Goal: Contribute content

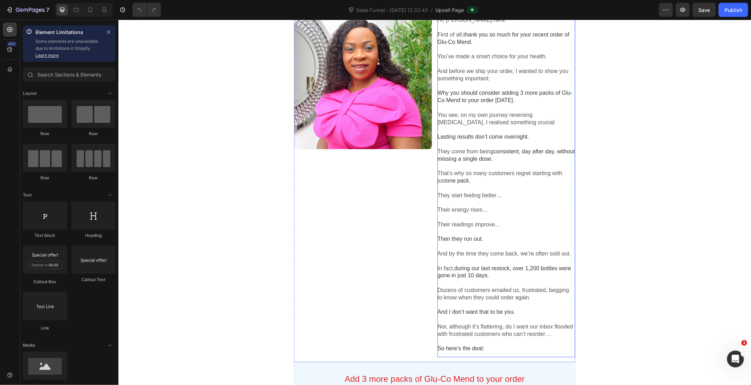
scroll to position [79, 0]
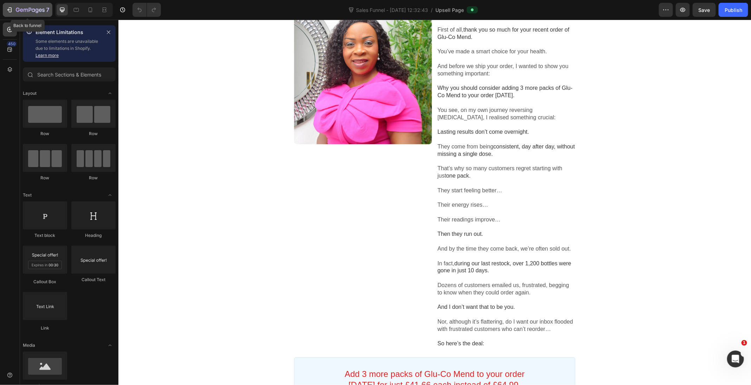
click at [39, 9] on icon "button" at bounding box center [40, 9] width 3 height 3
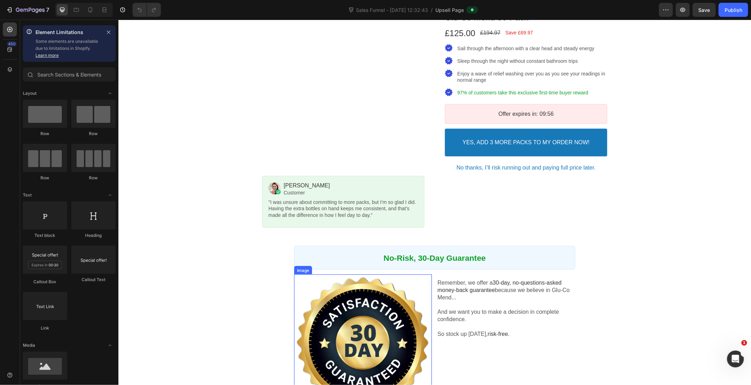
scroll to position [249, 0]
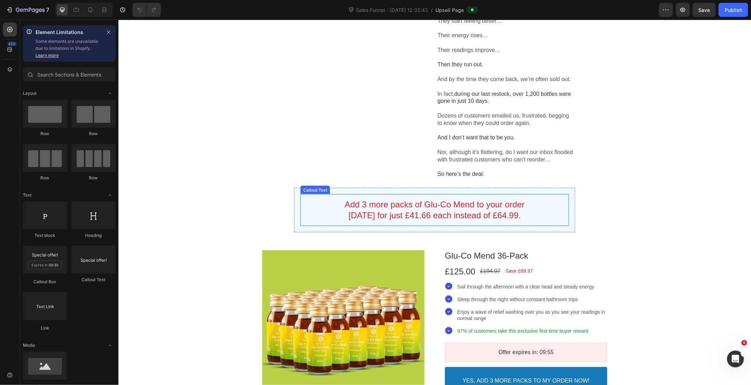
click at [388, 213] on bdo "Add 3 more packs of Glu-Co Mend to your order today for just £41.66 each instea…" at bounding box center [434, 210] width 180 height 20
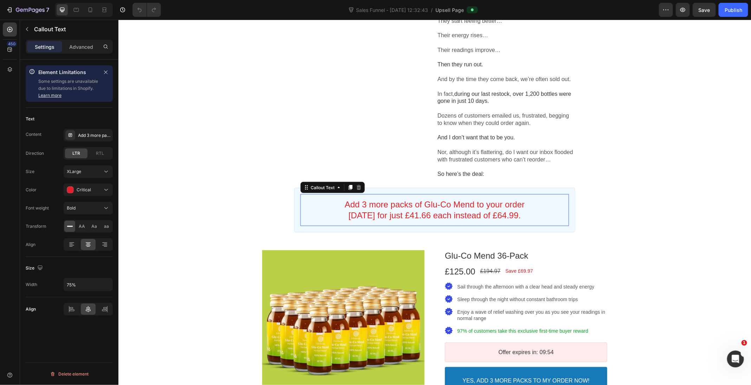
click at [388, 213] on bdo "Add 3 more packs of Glu-Co Mend to your order today for just £41.66 each instea…" at bounding box center [434, 210] width 180 height 20
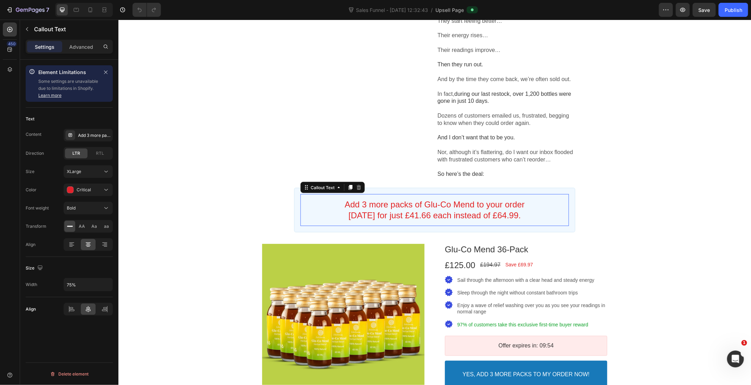
click at [388, 213] on bdo "Add 3 more packs of Glu-Co Mend to your order today for just £41.66 each instea…" at bounding box center [434, 210] width 180 height 20
click at [344, 211] on bdo "Add 3 more packs of Glu-Co Mend to your order today for just £41.66 each instea…" at bounding box center [434, 210] width 180 height 20
click at [94, 135] on div "Add 3 more packs of Glu-Co Mend to your order today for just £41.66 each instea…" at bounding box center [94, 135] width 33 height 6
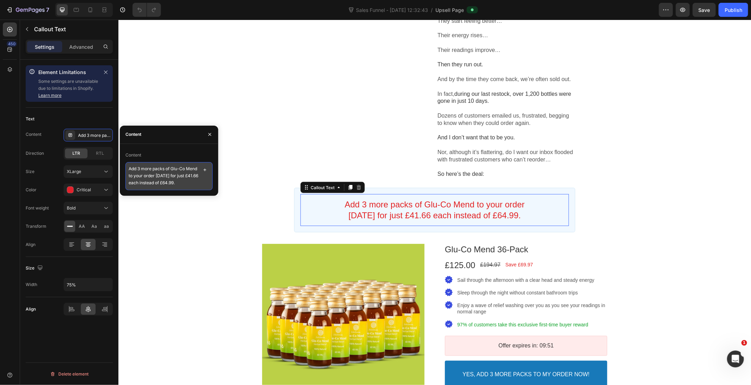
click at [157, 177] on textarea "Add 3 more packs of Glu-Co Mend to your order today for just £41.66 each instea…" at bounding box center [168, 176] width 87 height 28
click at [210, 135] on icon "button" at bounding box center [210, 135] width 6 height 6
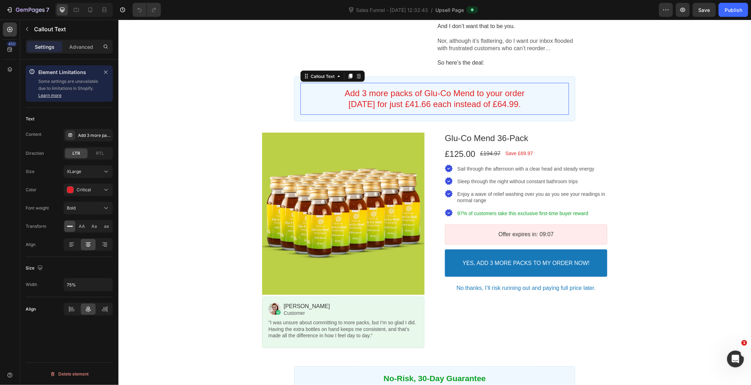
scroll to position [361, 0]
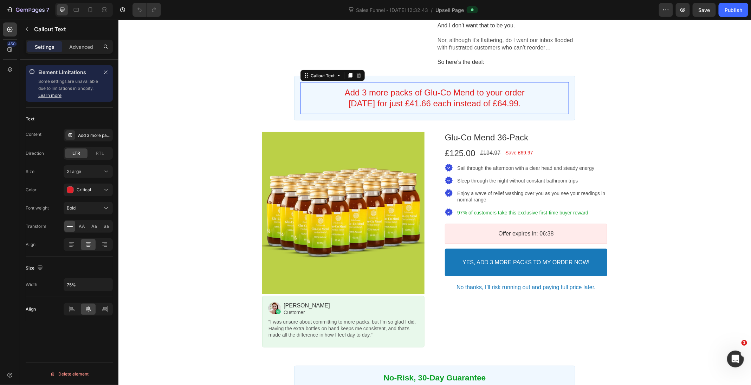
click at [393, 105] on bdo "Add 3 more packs of Glu-Co Mend to your order today for just £41.66 each instea…" at bounding box center [434, 97] width 180 height 20
click at [87, 139] on div "Add 3 more packs of Glu-Co Mend to your order today for just £41.66 each instea…" at bounding box center [88, 135] width 49 height 13
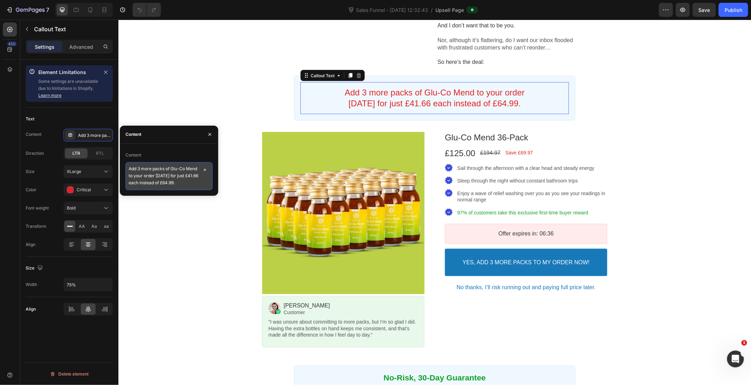
click at [143, 175] on textarea "Add 3 more packs of Glu-Co Mend to your order today for just £41.66 each instea…" at bounding box center [168, 176] width 87 height 28
paste textarea "(36 drinks total) to your order today for just £125 (£41.66 per pack instead of…"
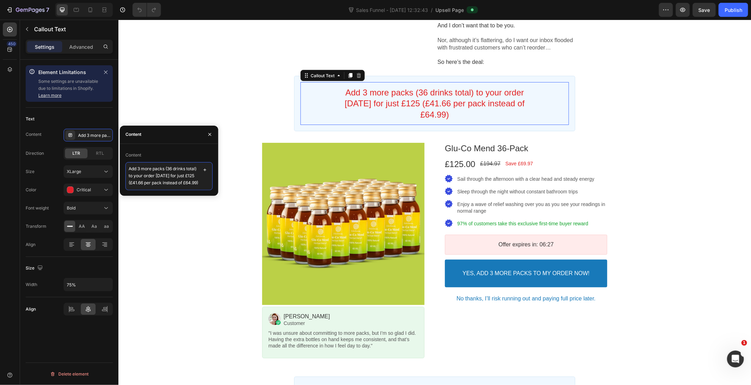
click at [164, 168] on textarea "Add 3 more packs (36 drinks total) to your order today for just £125 (£41.66 pe…" at bounding box center [168, 176] width 87 height 28
click at [191, 187] on textarea "Add 3 more packs of Glu-Co Mend (36 drinks total) to your order today for just …" at bounding box center [168, 176] width 87 height 28
type textarea "Add 3 more packs of Glu-Co Mend (36 drinks total) to your order [DATE] for just…"
click at [210, 136] on icon "button" at bounding box center [210, 135] width 6 height 6
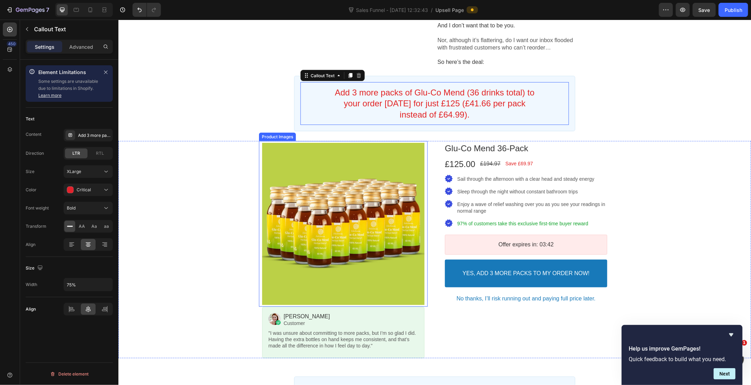
scroll to position [363, 0]
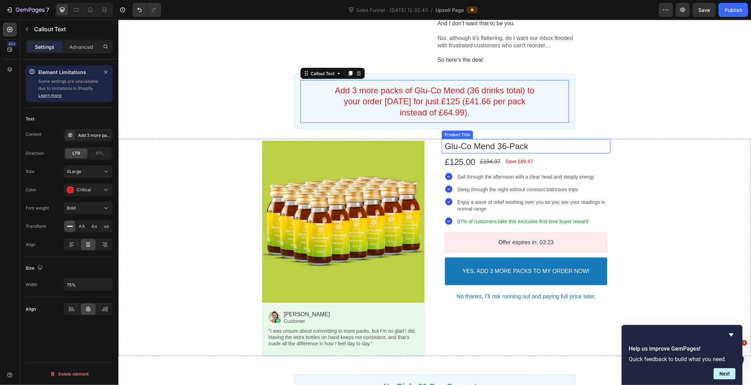
click at [479, 151] on bdo "glu-co mend 36-pack" at bounding box center [485, 145] width 83 height 9
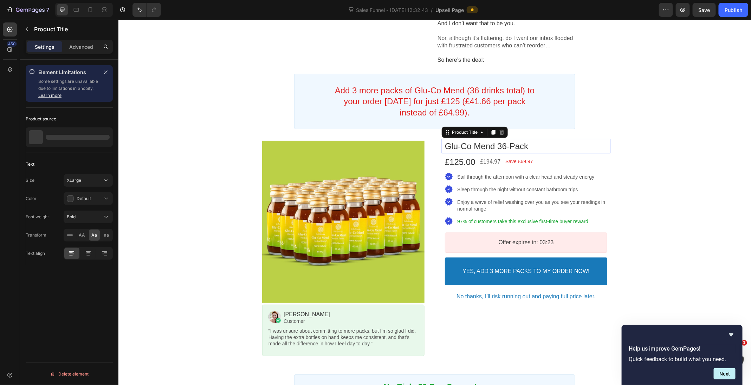
click at [479, 151] on bdo "glu-co mend 36-pack" at bounding box center [485, 145] width 83 height 9
click at [97, 137] on div at bounding box center [103, 138] width 20 height 20
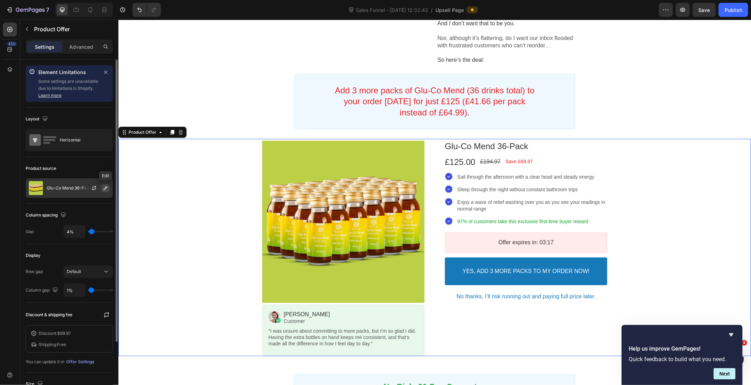
click at [102, 187] on button "button" at bounding box center [105, 188] width 8 height 8
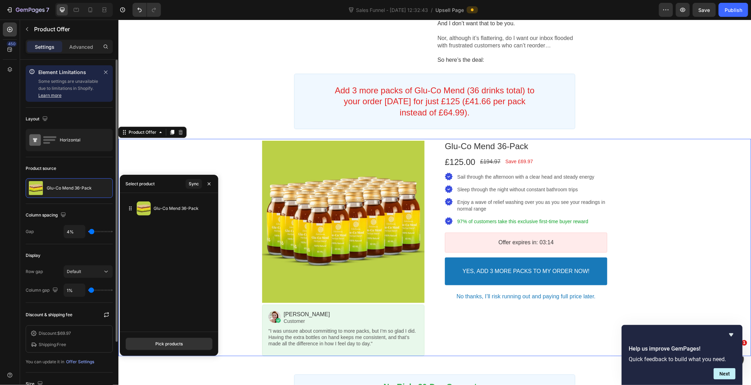
click at [88, 166] on div "Product source" at bounding box center [69, 168] width 87 height 11
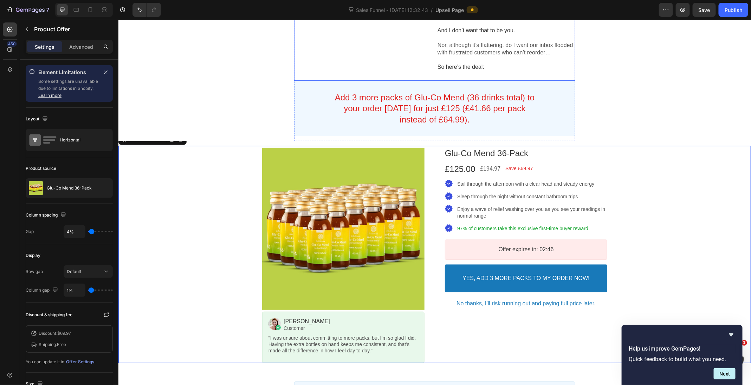
scroll to position [357, 0]
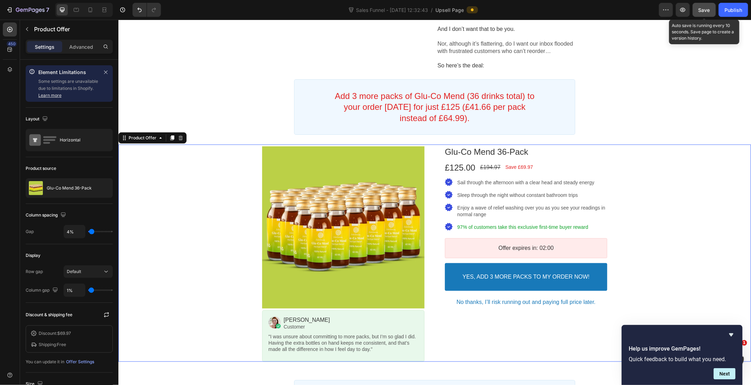
click at [701, 11] on span "Save" at bounding box center [704, 10] width 12 height 6
click at [40, 10] on icon "button" at bounding box center [40, 9] width 3 height 3
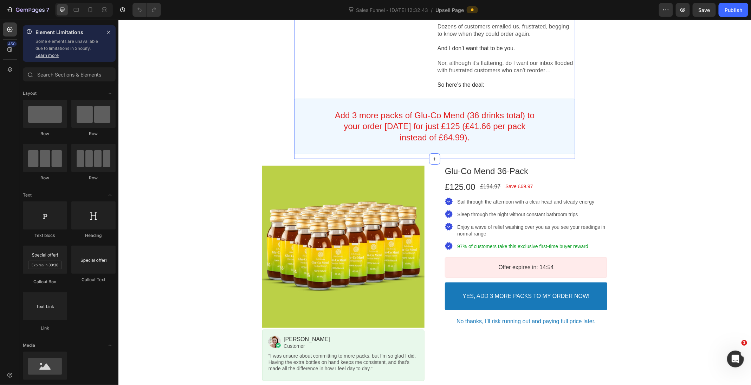
scroll to position [340, 0]
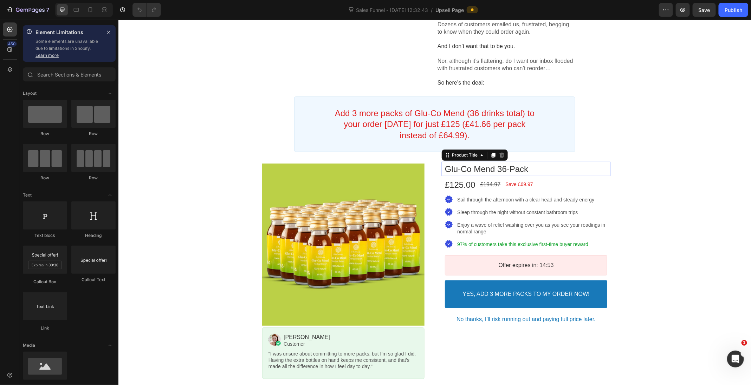
click at [477, 174] on bdo "glu-co mend 36-pack" at bounding box center [485, 168] width 83 height 9
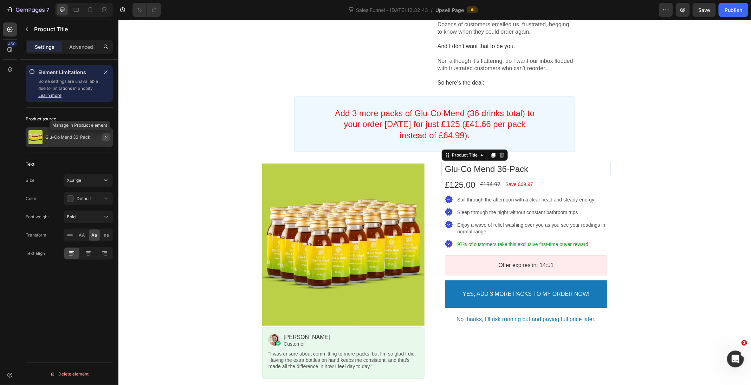
click at [103, 137] on icon "button" at bounding box center [106, 138] width 6 height 6
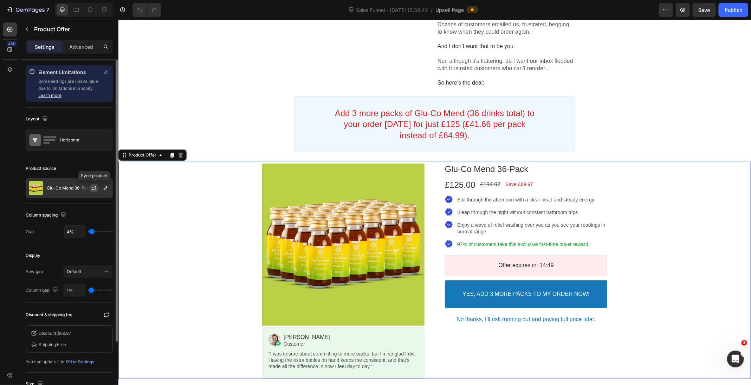
click at [94, 188] on icon "button" at bounding box center [94, 188] width 6 height 6
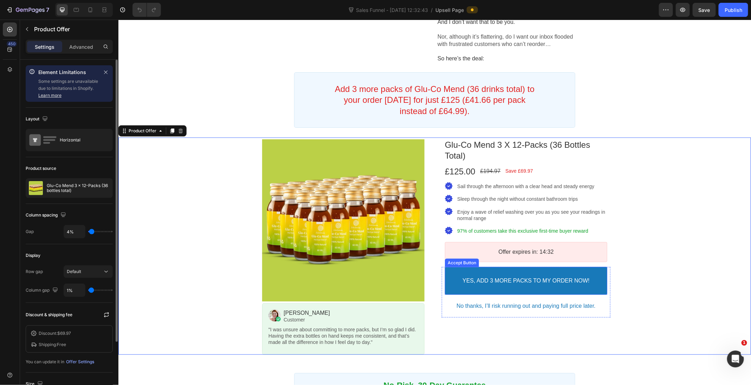
scroll to position [370, 0]
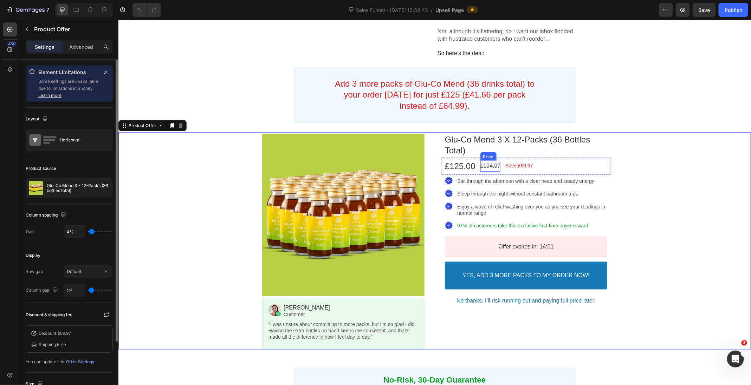
click at [498, 169] on bdo "£194.97" at bounding box center [490, 166] width 20 height 6
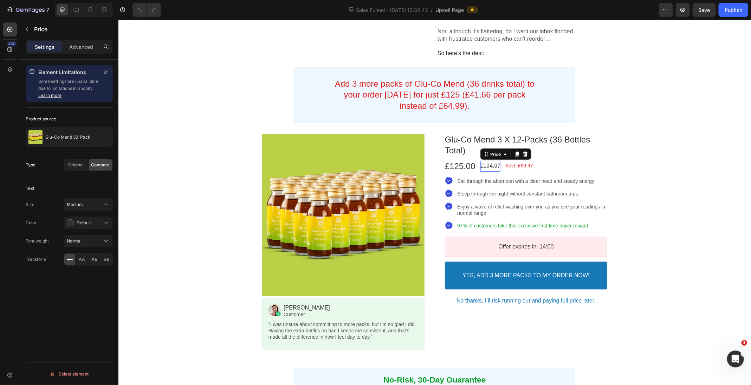
click at [495, 169] on bdo "£194.97" at bounding box center [490, 166] width 20 height 6
click at [471, 171] on bdo "£125.00" at bounding box center [459, 165] width 31 height 9
click at [531, 168] on bdo "Save £69.97" at bounding box center [519, 166] width 28 height 6
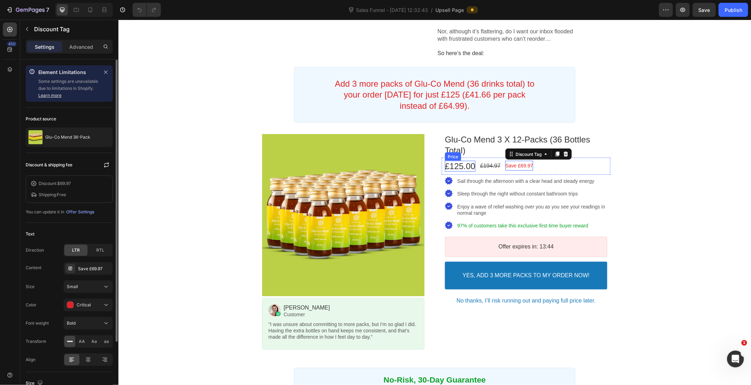
click at [468, 171] on bdo "£125.00" at bounding box center [459, 165] width 31 height 9
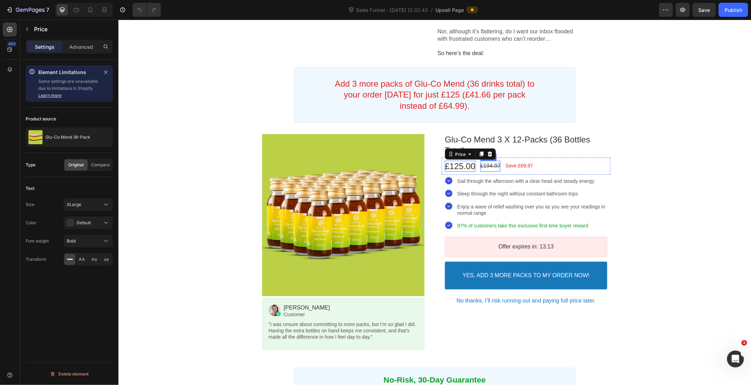
click at [488, 169] on bdo "£194.97" at bounding box center [490, 166] width 20 height 6
click at [103, 223] on icon at bounding box center [106, 223] width 7 height 7
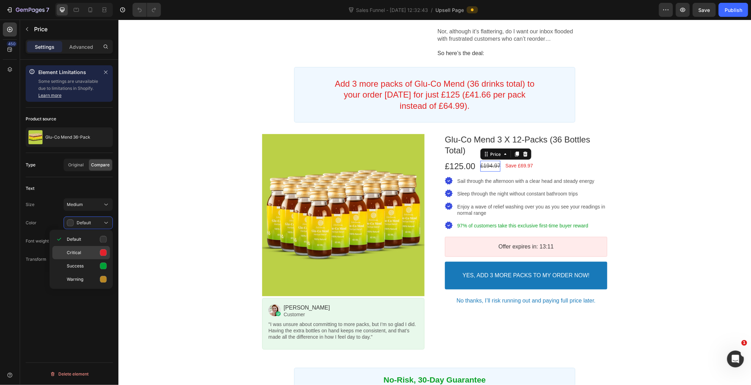
click at [99, 249] on p "Critical" at bounding box center [87, 252] width 40 height 7
click at [524, 168] on bdo "Save £69.97" at bounding box center [519, 166] width 28 height 6
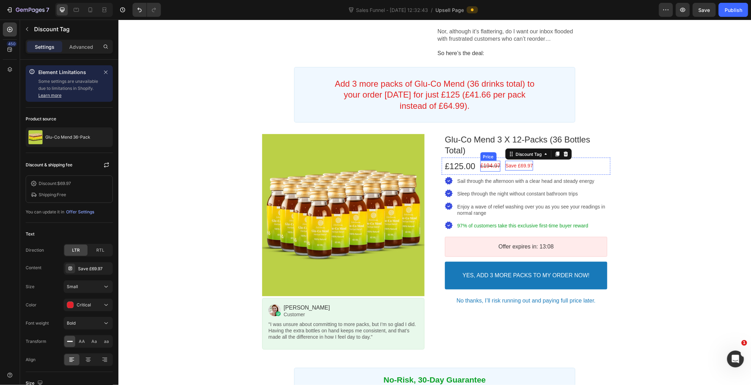
click at [488, 169] on bdo "£194.97" at bounding box center [490, 166] width 20 height 6
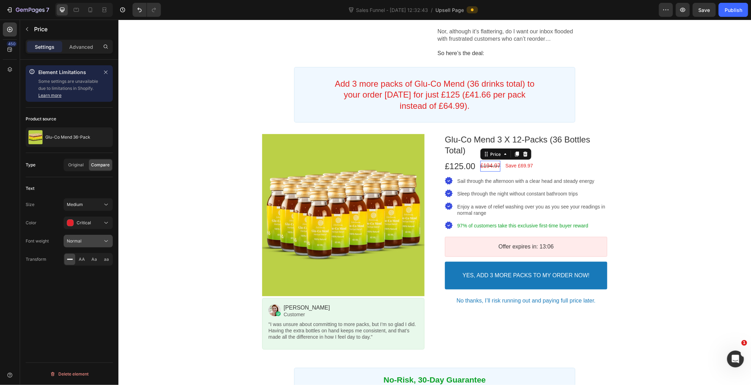
click at [84, 246] on button "Normal" at bounding box center [88, 241] width 49 height 13
click at [82, 293] on div "Element Limitations Some settings are unavailable due to limitations in Shopify…" at bounding box center [69, 233] width 98 height 346
click at [528, 168] on bdo "Save £69.97" at bounding box center [519, 166] width 28 height 6
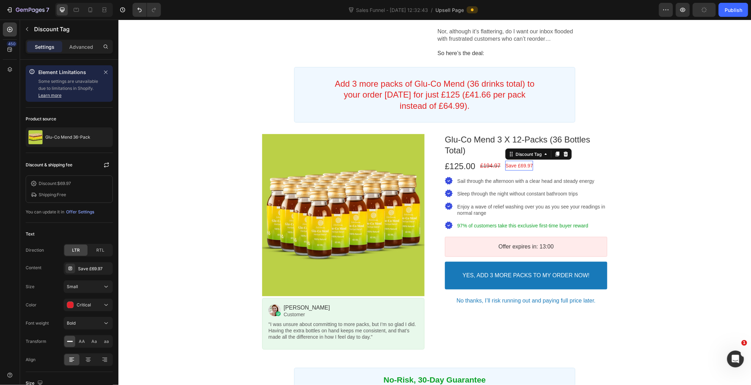
click at [528, 168] on bdo "Save £69.97" at bounding box center [519, 166] width 28 height 6
click at [568, 157] on icon at bounding box center [565, 154] width 6 height 6
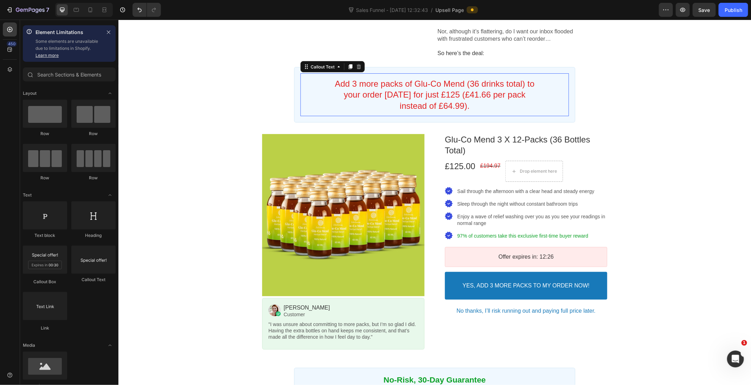
click at [522, 90] on bdo "Add 3 more packs of Glu-Co Mend (36 drinks total) to your order [DATE] for just…" at bounding box center [434, 94] width 200 height 31
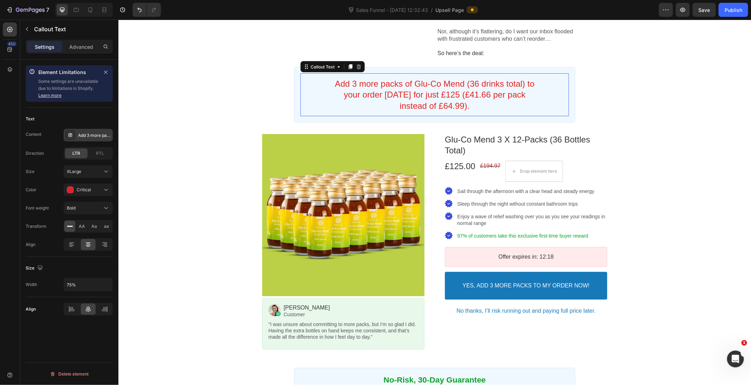
click at [96, 137] on div "Add 3 more packs of Glu-Co Mend (36 drinks total) to your order [DATE] for just…" at bounding box center [94, 135] width 33 height 6
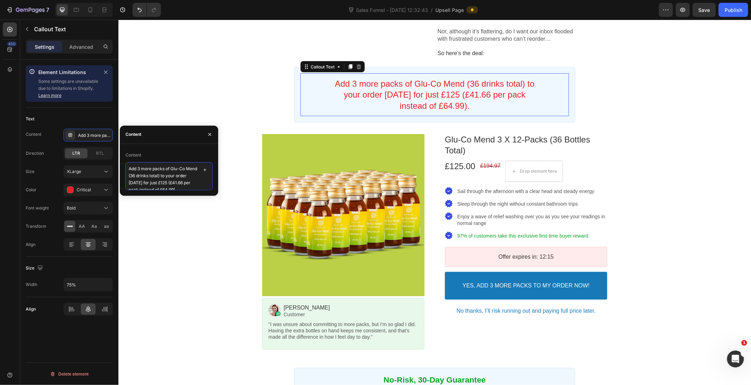
drag, startPoint x: 173, startPoint y: 176, endPoint x: 145, endPoint y: 176, distance: 27.8
click at [145, 176] on textarea "Add 3 more packs of Glu-Co Mend (36 drinks total) to your order [DATE] for just…" at bounding box center [168, 176] width 87 height 28
type textarea "Add 3 more packs of Glu-Co Mend to your order [DATE] for just £125 (£41.66 per …"
click at [207, 133] on icon "button" at bounding box center [210, 135] width 6 height 6
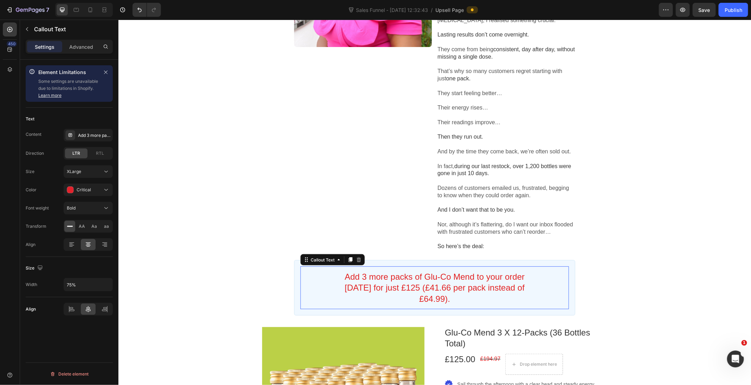
scroll to position [178, 0]
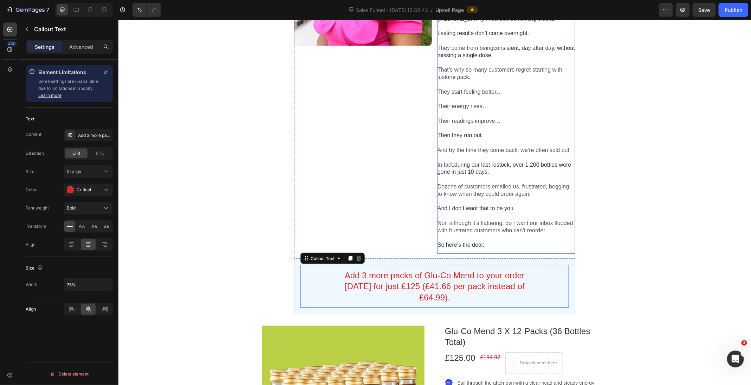
click at [483, 188] on p "Dozens of customers emailed us, frustrated, begging to know when they could ord…" at bounding box center [506, 187] width 138 height 22
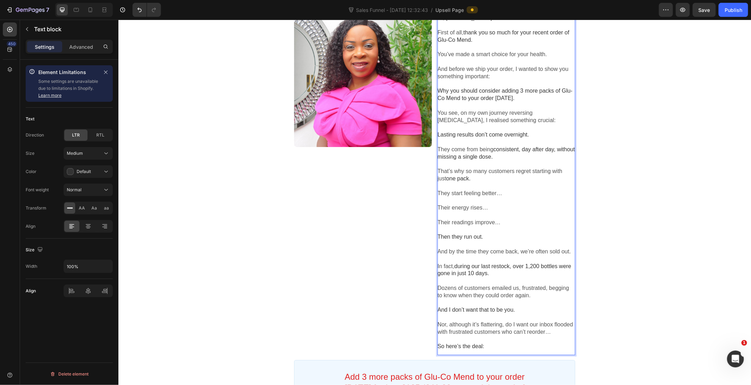
scroll to position [85, 0]
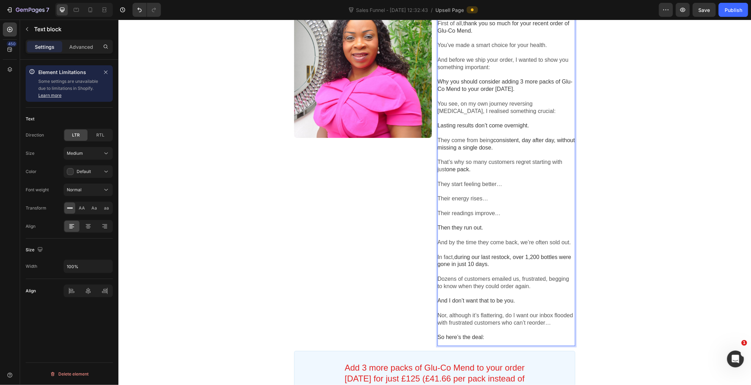
click at [556, 279] on p "Dozens of customers emailed us, frustrated, begging to know when they could ord…" at bounding box center [506, 279] width 138 height 22
click at [118, 19] on div "Paraphrase text" at bounding box center [118, 19] width 0 height 0
click at [118, 19] on li "wanting" at bounding box center [118, 19] width 0 height 0
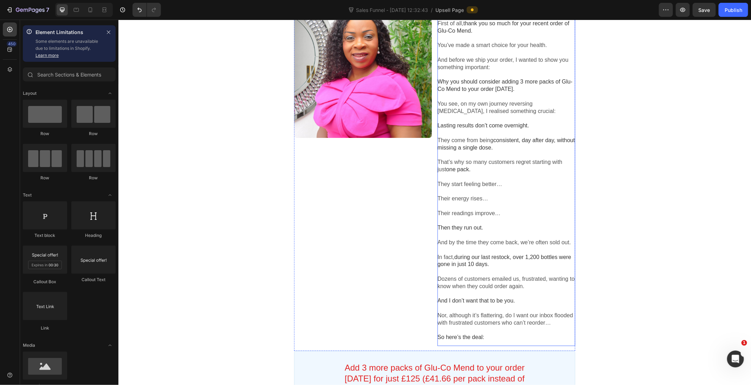
click at [559, 280] on p "Dozens of customers emailed us, frustrated, wanting to know when they could ord…" at bounding box center [506, 279] width 138 height 22
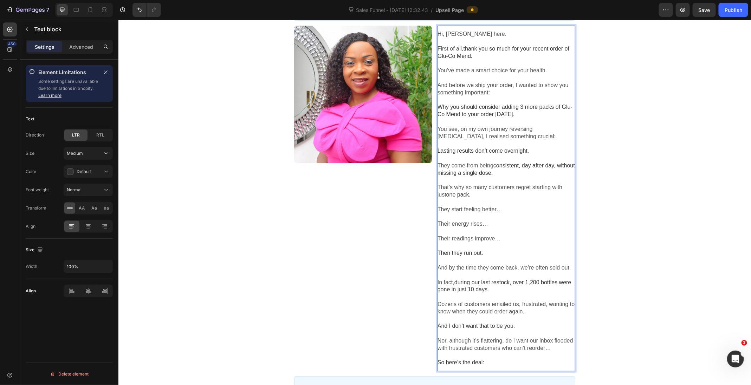
scroll to position [65, 0]
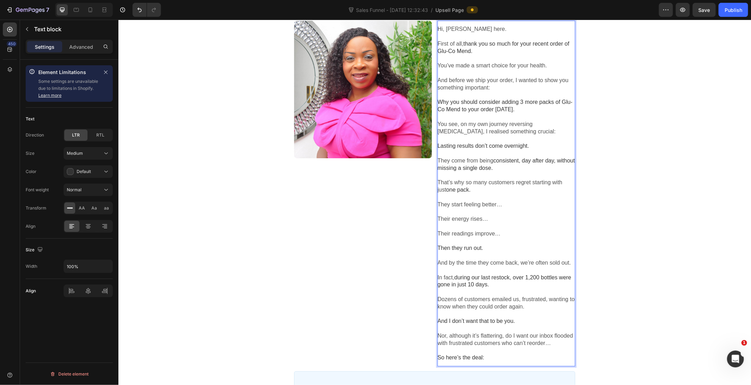
click at [551, 302] on p "Dozens of customers emailed us, frustrated, wanting to know when they could ord…" at bounding box center [506, 299] width 138 height 22
click at [564, 303] on p "Dozens of customers emailed us, frustrated, wanting to know when they could ord…" at bounding box center [506, 299] width 138 height 22
click at [560, 312] on p "Rich Text Editor. Editing area: main" at bounding box center [506, 314] width 138 height 7
click at [560, 301] on p "Dozens of customers emailed us, frustrated, wanting to know when they could ord…" at bounding box center [506, 299] width 138 height 22
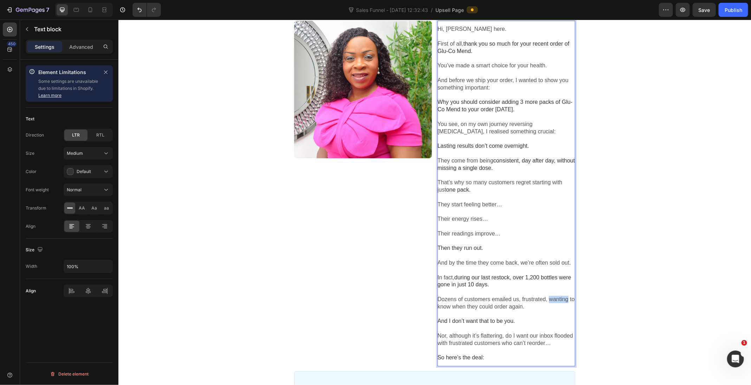
click at [560, 301] on p "Dozens of customers emailed us, frustrated, wanting to know when they could ord…" at bounding box center [506, 299] width 138 height 22
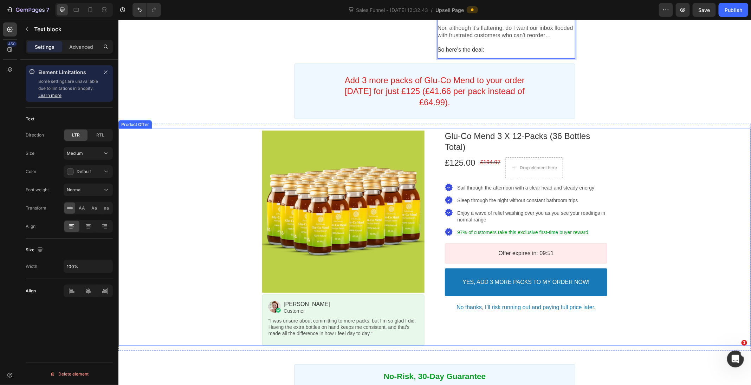
scroll to position [379, 0]
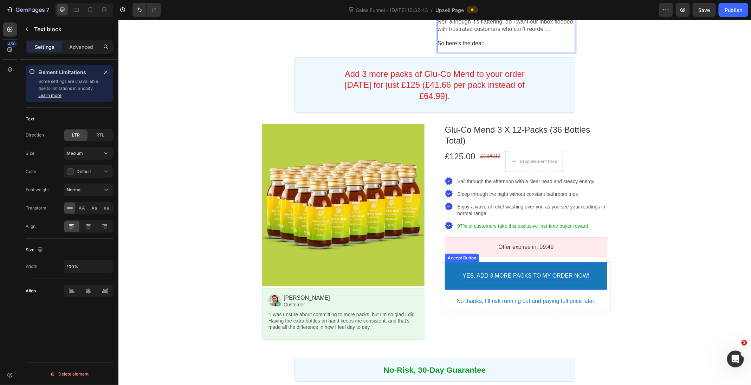
click at [540, 272] on p "YES, ADD 3 MORE PACKS TO MY ORDER NOW!" at bounding box center [525, 275] width 127 height 7
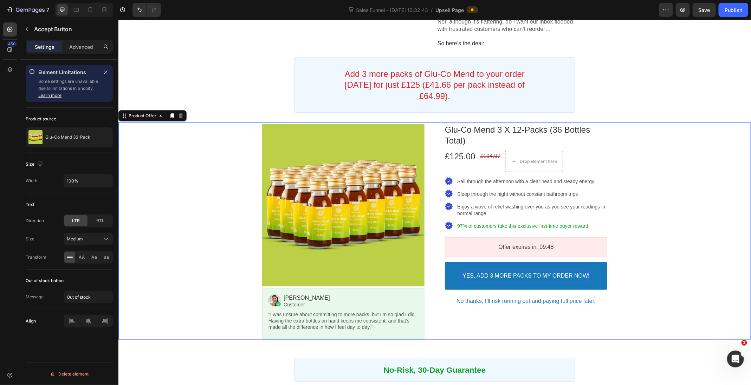
click at [654, 235] on div "Product Images Image [PERSON_NAME] Heading Customer Text block Row "I was unsur…" at bounding box center [434, 231] width 632 height 218
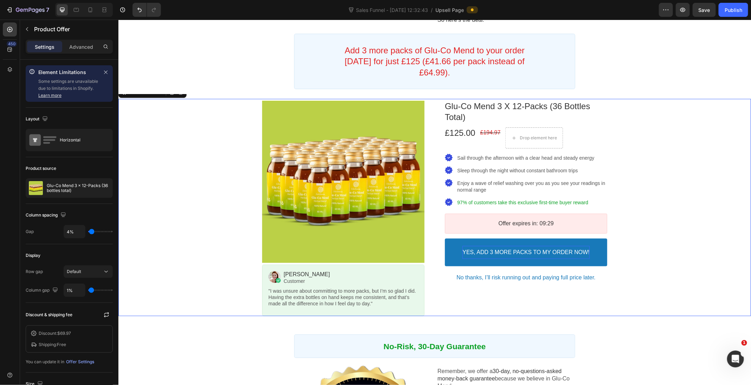
scroll to position [399, 0]
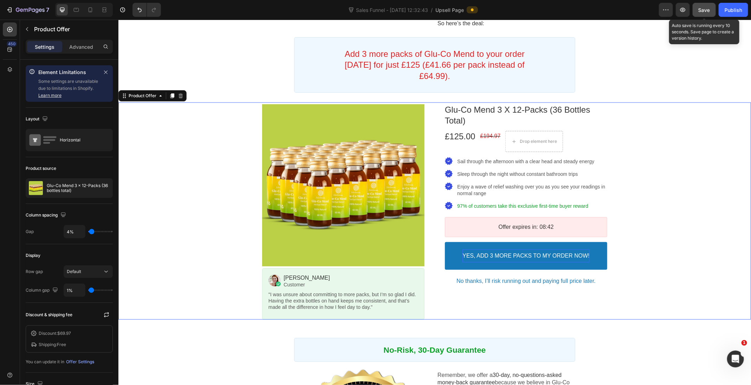
click at [700, 9] on span "Save" at bounding box center [704, 10] width 12 height 6
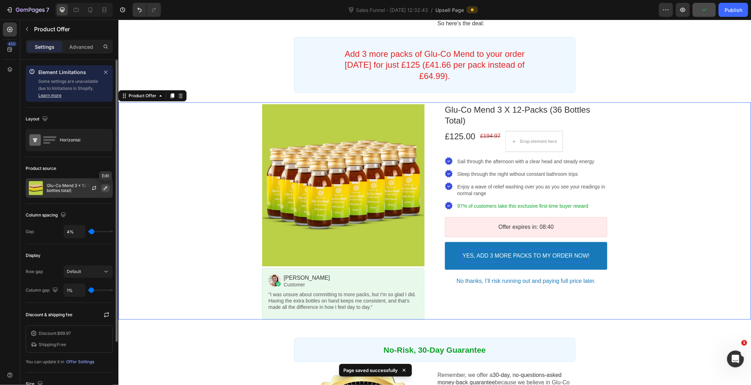
click at [104, 187] on icon "button" at bounding box center [106, 188] width 6 height 6
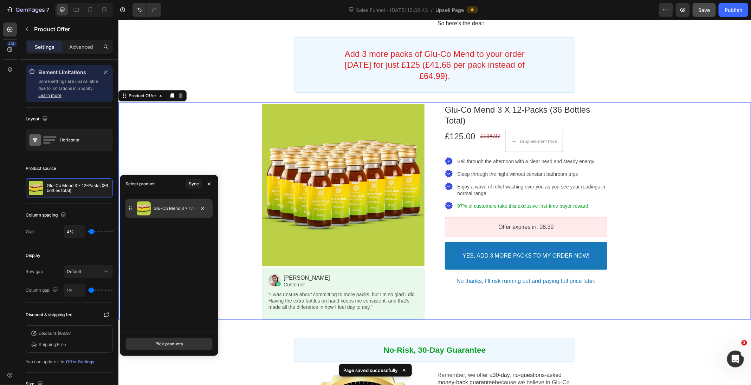
click at [175, 209] on p "Glu-Co Mend 3 x 12-Packs (36 bottles total)" at bounding box center [182, 208] width 56 height 7
click at [210, 182] on icon "button" at bounding box center [209, 184] width 6 height 6
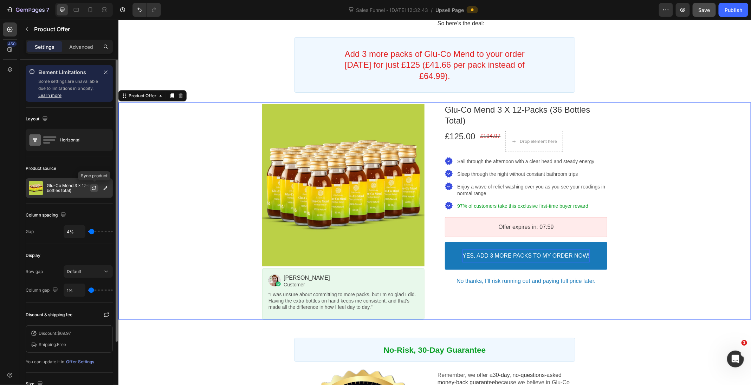
click at [93, 188] on icon "button" at bounding box center [94, 188] width 6 height 6
click at [738, 7] on div "Publish" at bounding box center [733, 9] width 18 height 7
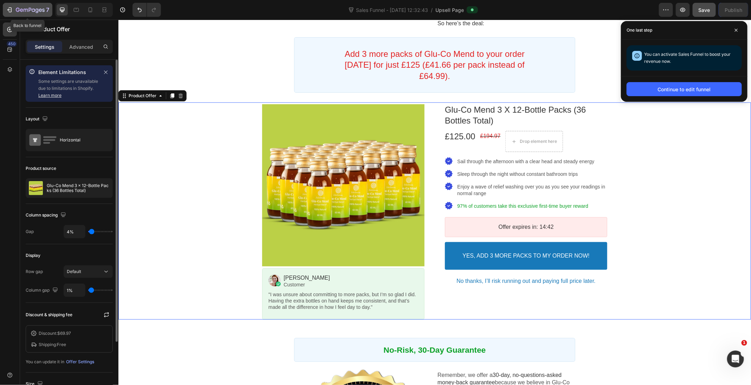
click at [12, 12] on icon "button" at bounding box center [9, 9] width 7 height 7
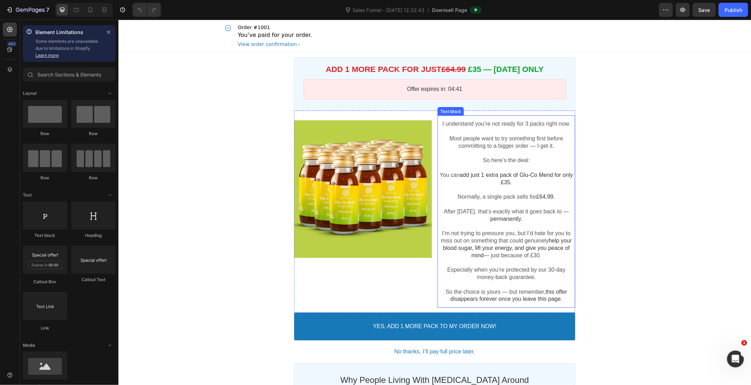
click at [502, 162] on p "So here’s the deal:" at bounding box center [506, 160] width 138 height 7
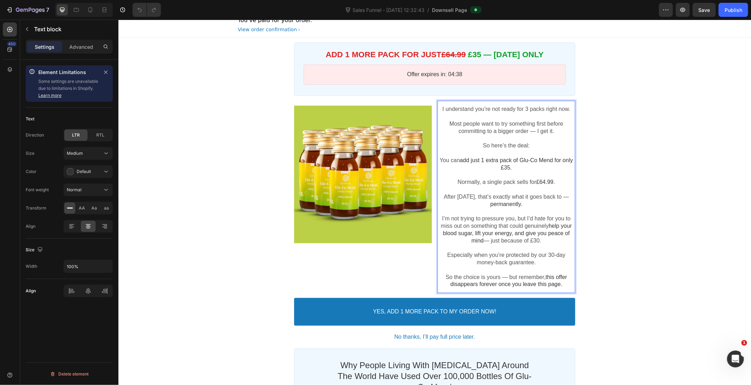
scroll to position [19, 0]
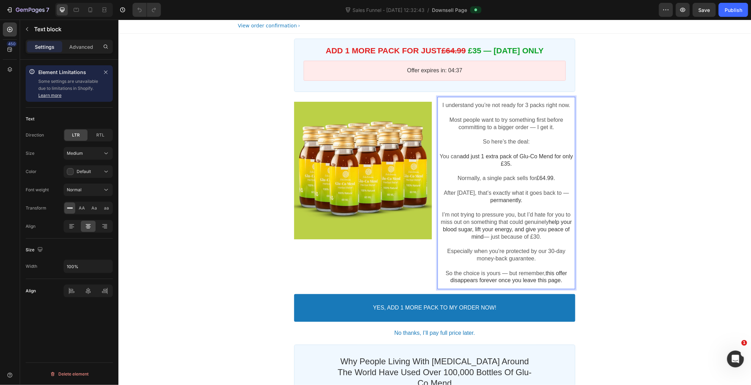
click at [509, 139] on p "So here’s the deal:" at bounding box center [506, 141] width 138 height 7
copy p "So here’s the deal:"
click at [479, 175] on p "Normally, a single pack sells for £64.99." at bounding box center [506, 178] width 138 height 7
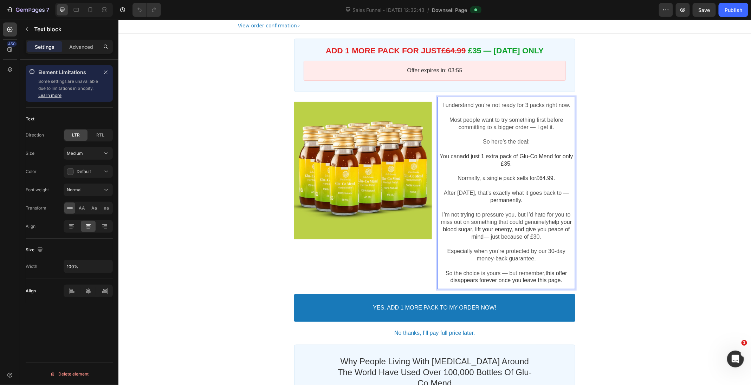
click at [491, 142] on p "So here’s the deal:" at bounding box center [506, 141] width 138 height 7
click at [465, 142] on p "So Here’s your exclusive option right now:" at bounding box center [506, 141] width 138 height 7
click at [483, 142] on p "So here’s your exclusive option right now:" at bounding box center [506, 141] width 138 height 7
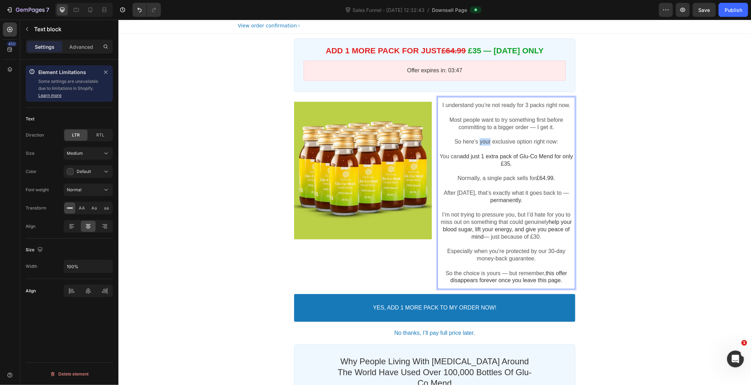
click at [483, 142] on p "So here’s your exclusive option right now:" at bounding box center [506, 141] width 138 height 7
click at [529, 141] on p "So here’s an exclusive option right now:" at bounding box center [506, 141] width 138 height 7
click at [511, 244] on p "Rich Text Editor. Editing area: main" at bounding box center [506, 243] width 138 height 7
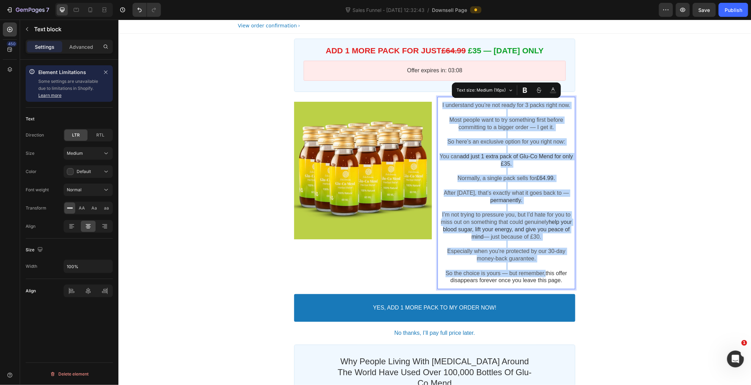
copy div "I understand you’re not ready for 3 packs right now. Most people want to try so…"
click at [472, 121] on p "Most people want to try something first before committing to a bigger order — I…" at bounding box center [506, 123] width 138 height 15
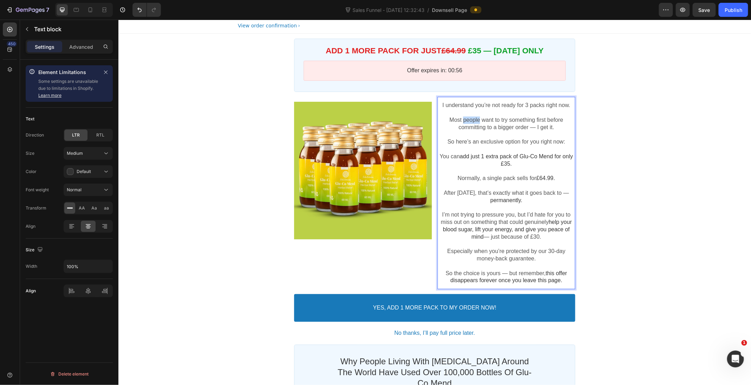
click at [472, 121] on p "Most people want to try something first before committing to a bigger order — I…" at bounding box center [506, 123] width 138 height 15
click at [500, 140] on p "So here’s an exclusive option for you right now:" at bounding box center [506, 141] width 138 height 7
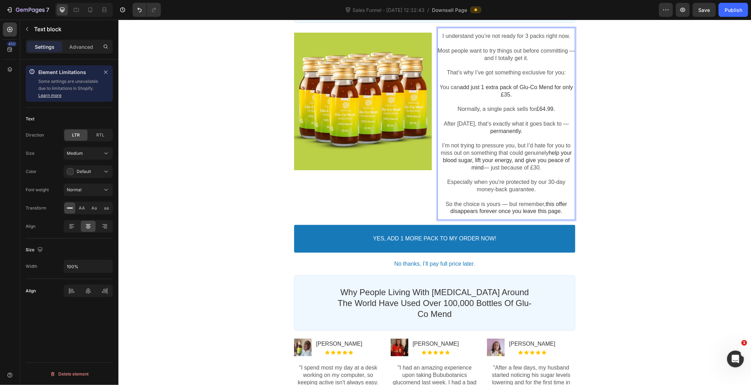
scroll to position [89, 0]
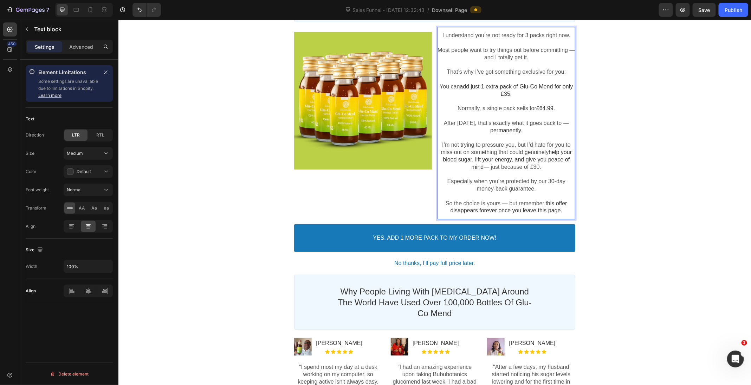
click at [478, 107] on p "Normally, a single pack sells for £64.99." at bounding box center [506, 108] width 138 height 7
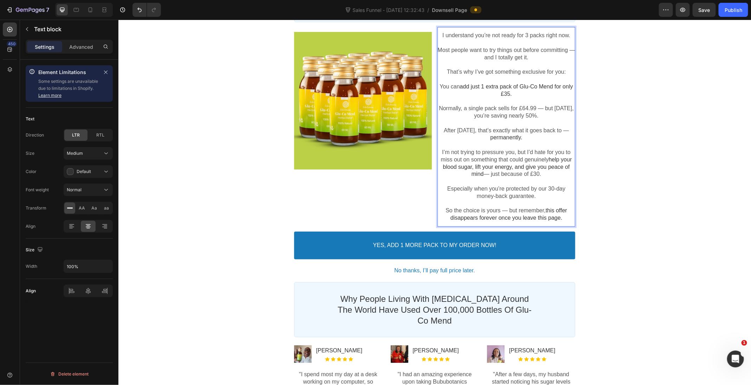
click at [498, 137] on span "permanently." at bounding box center [506, 137] width 32 height 6
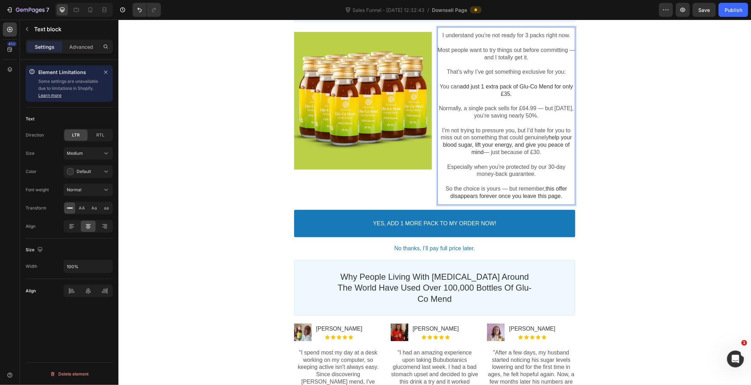
click at [564, 105] on p "Normally, a single pack sells for £64.99 — but today, you’re saving nearly 50%." at bounding box center [506, 112] width 138 height 15
click at [551, 114] on p "Normally, a single pack sells for £64.99 — but right now, you’re saving nearly …" at bounding box center [506, 112] width 138 height 15
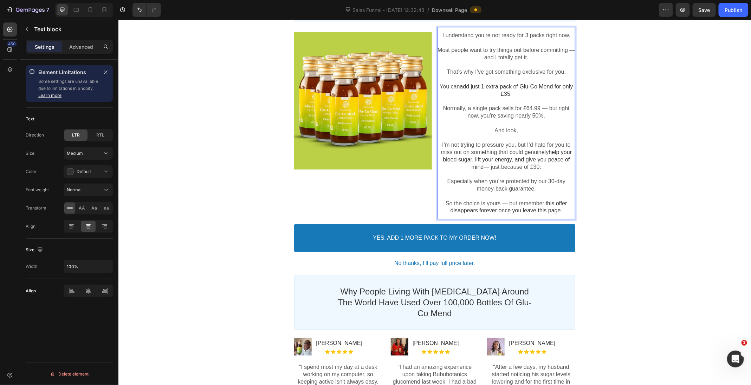
click at [557, 113] on p "Normally, a single pack sells for £64.99 — but right now, you’re saving nearly …" at bounding box center [506, 112] width 138 height 15
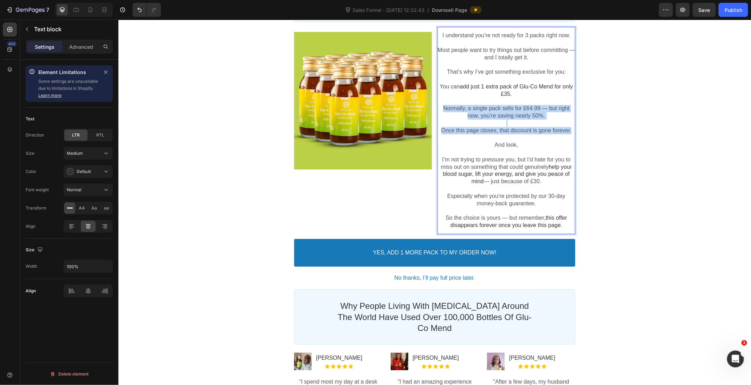
drag, startPoint x: 573, startPoint y: 129, endPoint x: 440, endPoint y: 108, distance: 134.2
click at [440, 108] on div "I understand you’re not ready for 3 packs right now. Most people want to try th…" at bounding box center [506, 130] width 138 height 197
copy div "Normally, a single pack sells for £64.99 — but right now, you’re saving nearly …"
click at [558, 109] on p "Normally, a single pack sells for £64.99 — but right now, you’re saving nearly …" at bounding box center [506, 112] width 138 height 15
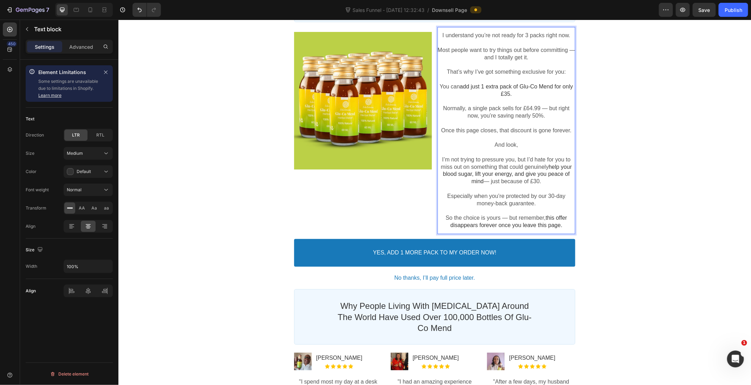
click at [533, 128] on p "Once this page closes, that discount is gone forever." at bounding box center [506, 130] width 138 height 7
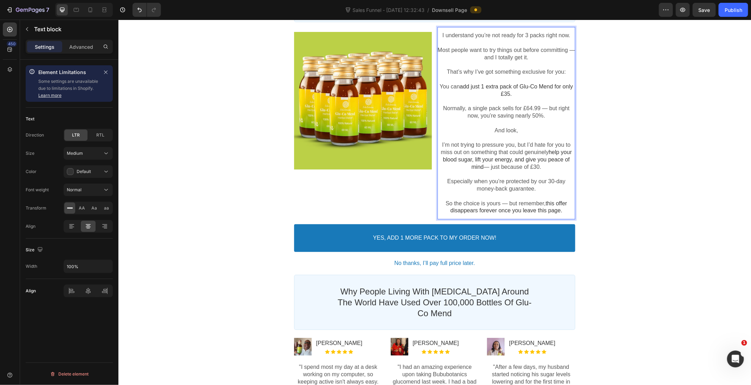
click at [439, 144] on p "I’m not trying to pressure you, but I’d hate for you to miss out on something t…" at bounding box center [506, 155] width 138 height 29
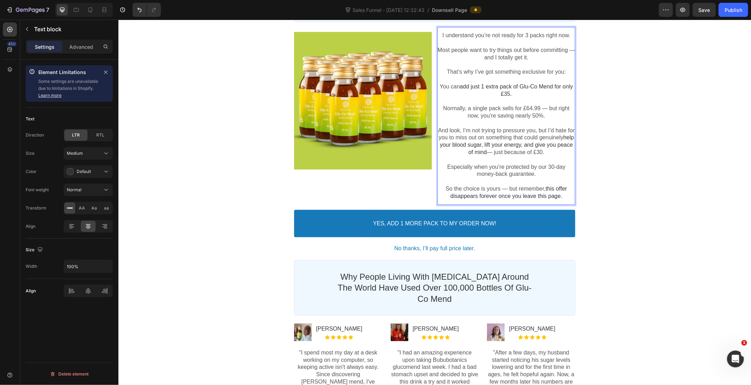
click at [542, 133] on p "And look, I’m not trying to pressure you, but I’d hate for you to miss out on s…" at bounding box center [506, 141] width 138 height 29
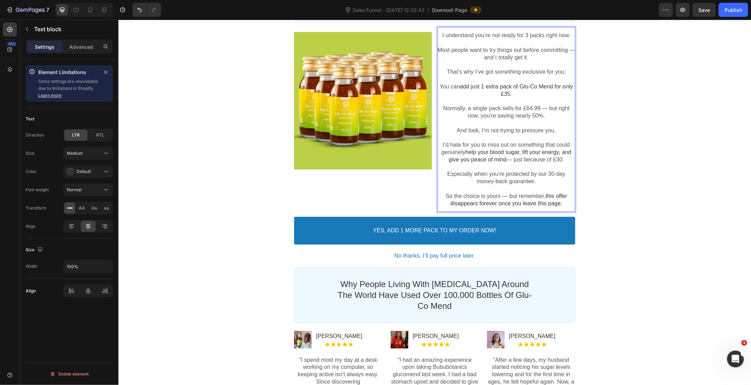
click at [450, 145] on p "I’d hate for you to miss out on something that could genuinely help your blood …" at bounding box center [506, 152] width 138 height 22
drag, startPoint x: 480, startPoint y: 118, endPoint x: 557, endPoint y: 118, distance: 77.3
click at [555, 118] on p "Normally, a single pack sells for £64.99 — but right now, you’re saving nearly …" at bounding box center [506, 112] width 138 height 15
drag, startPoint x: 465, startPoint y: 133, endPoint x: 569, endPoint y: 132, distance: 103.6
click at [568, 134] on p "Rich Text Editor. Editing area: main" at bounding box center [506, 137] width 138 height 7
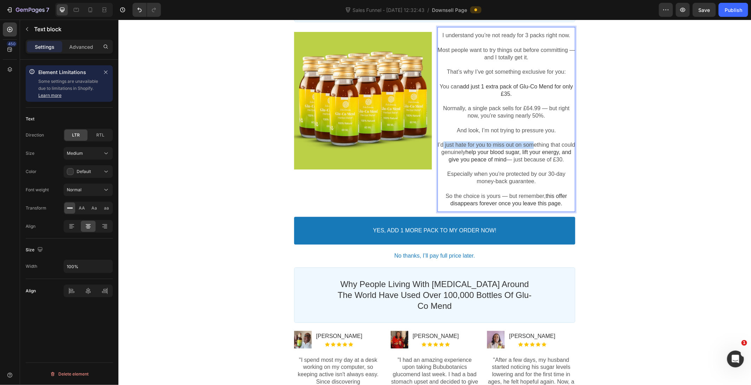
drag, startPoint x: 448, startPoint y: 147, endPoint x: 542, endPoint y: 140, distance: 93.7
click at [541, 141] on p "I’d just hate for you to miss out on something that could genuinely help your b…" at bounding box center [506, 152] width 138 height 22
drag, startPoint x: 466, startPoint y: 210, endPoint x: 544, endPoint y: 208, distance: 78.0
click at [544, 206] on span "this offer disappears forever once you leave this page." at bounding box center [508, 199] width 117 height 13
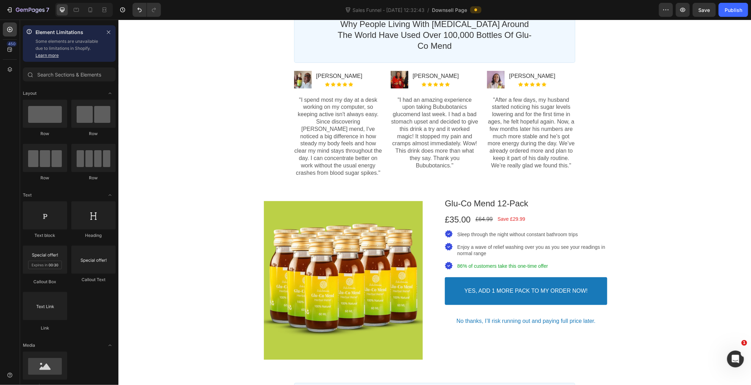
scroll to position [420, 0]
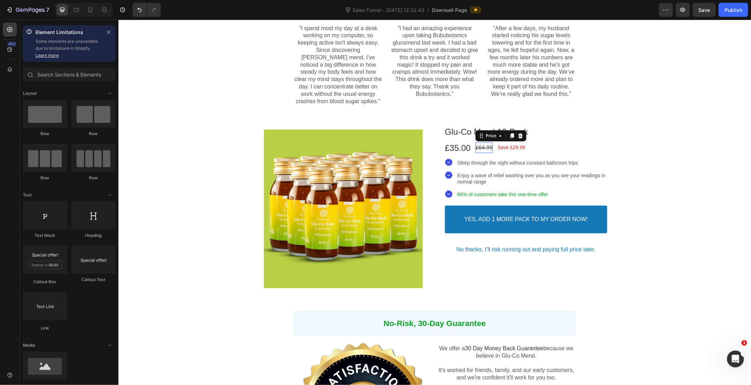
click at [488, 150] on bdo "£64.99" at bounding box center [483, 147] width 17 height 6
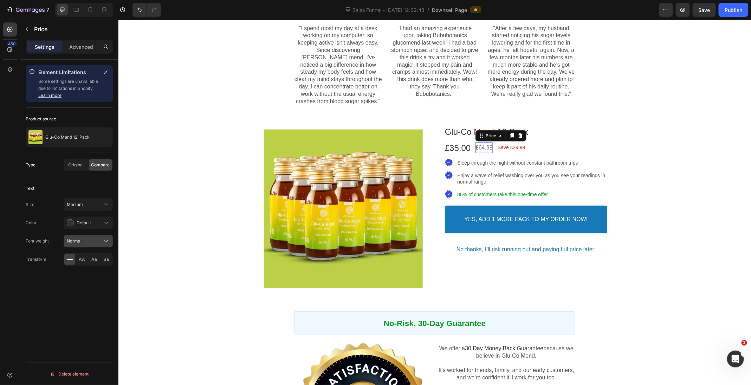
click at [103, 240] on icon at bounding box center [106, 241] width 7 height 7
click at [101, 288] on div "Element Limitations Some settings are unavailable due to limitations in Shopify…" at bounding box center [69, 233] width 98 height 346
click at [98, 223] on div "Default" at bounding box center [85, 223] width 36 height 7
click at [100, 253] on icon at bounding box center [103, 253] width 6 height 6
click at [513, 150] on bdo "Save £29.99" at bounding box center [511, 147] width 28 height 6
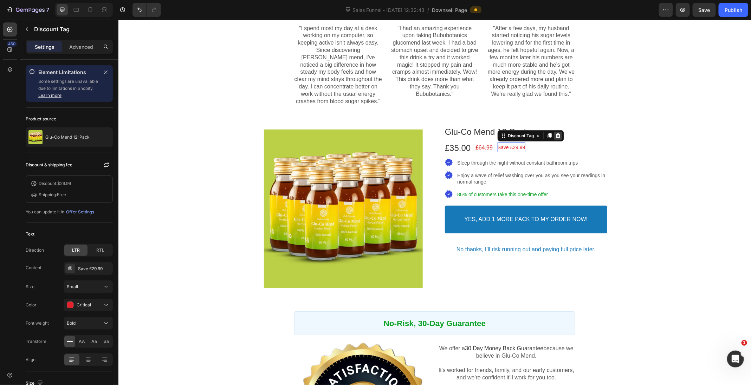
click at [560, 138] on icon at bounding box center [557, 135] width 5 height 5
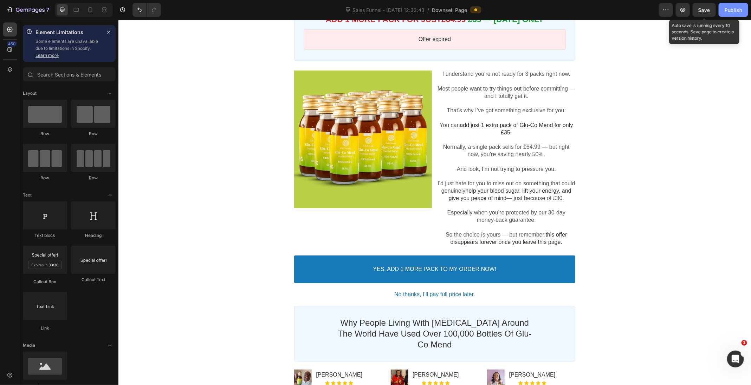
scroll to position [53, 0]
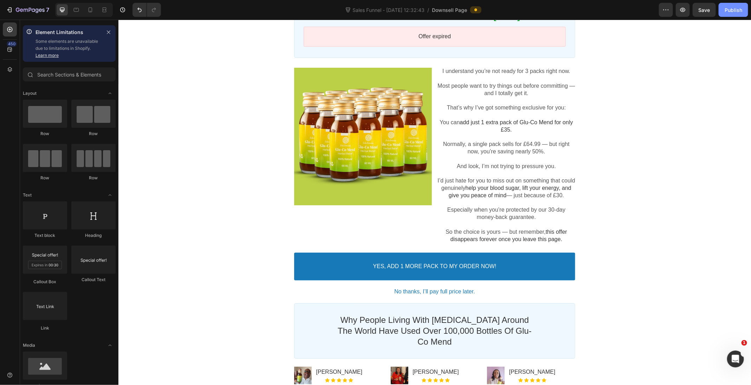
click at [727, 12] on div "Publish" at bounding box center [733, 9] width 18 height 7
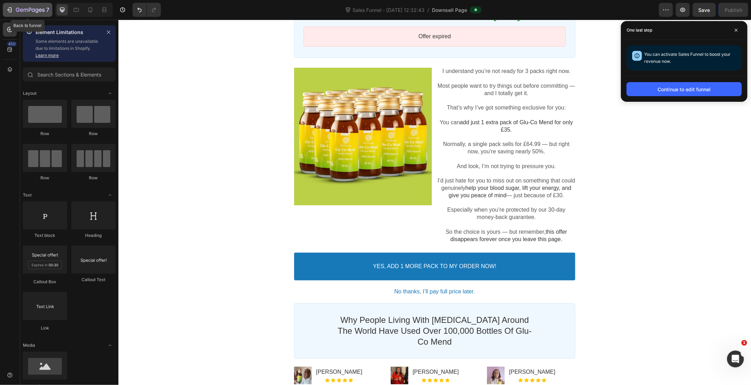
click at [16, 9] on icon "button" at bounding box center [30, 10] width 29 height 6
